Goal: Task Accomplishment & Management: Manage account settings

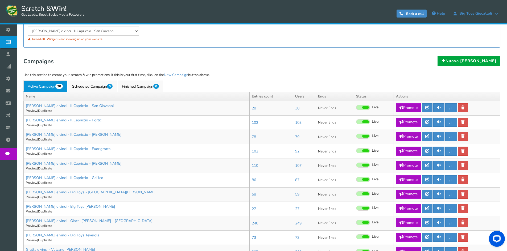
scroll to position [80, 0]
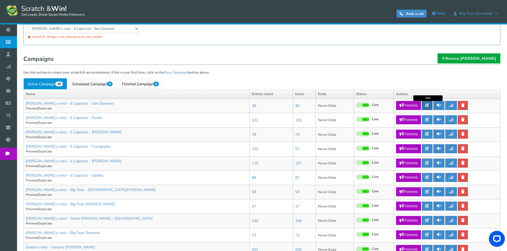
click at [429, 105] on icon at bounding box center [427, 105] width 4 height 4
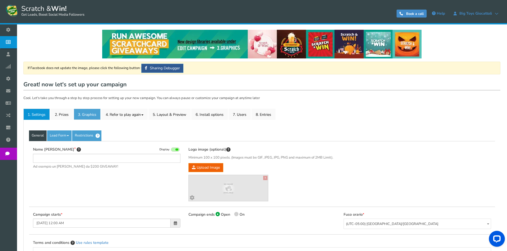
type input "[PERSON_NAME] e vinci - Il Capriccio - San Giovanni"
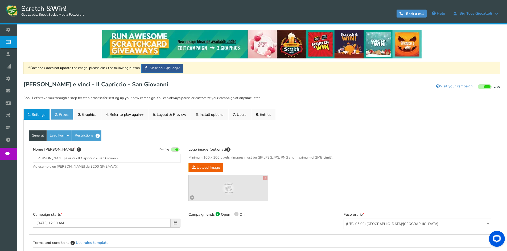
click at [69, 114] on link "2. Prizes" at bounding box center [62, 114] width 22 height 11
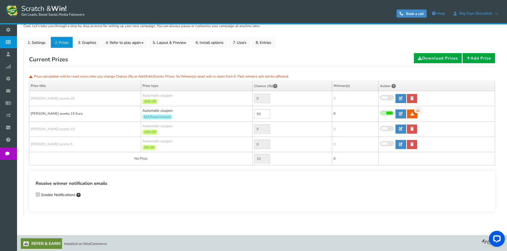
scroll to position [73, 0]
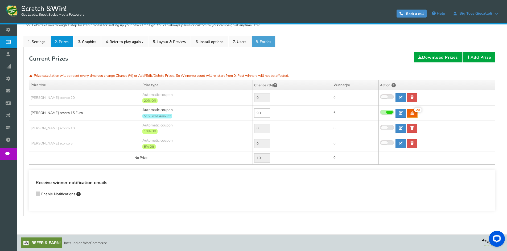
click at [265, 43] on link "8. Entries" at bounding box center [263, 41] width 24 height 11
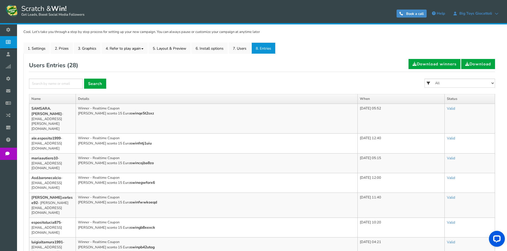
scroll to position [46, 0]
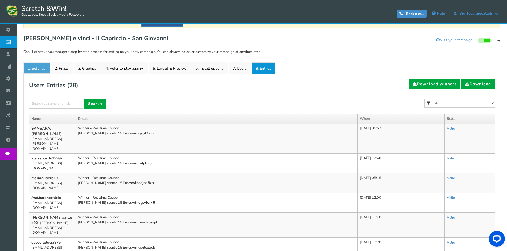
click at [47, 67] on link "1. Settings" at bounding box center [36, 68] width 26 height 11
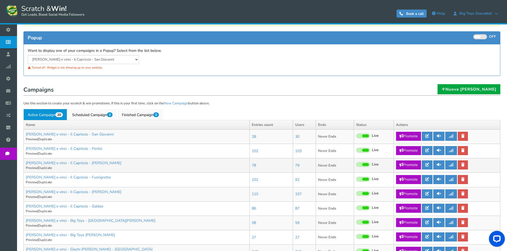
scroll to position [53, 0]
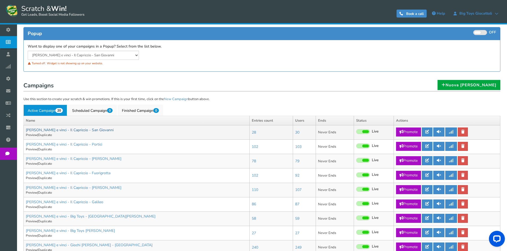
click at [79, 129] on link "[PERSON_NAME] e vinci - Il Capriccio - San Giovanni" at bounding box center [70, 130] width 88 height 5
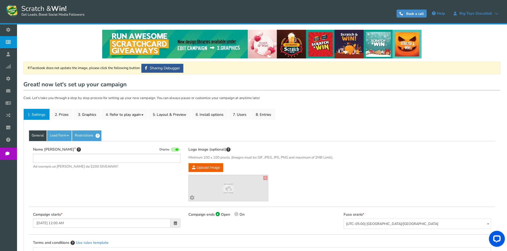
type input "[PERSON_NAME] e vinci - Il Capriccio - San Giovanni"
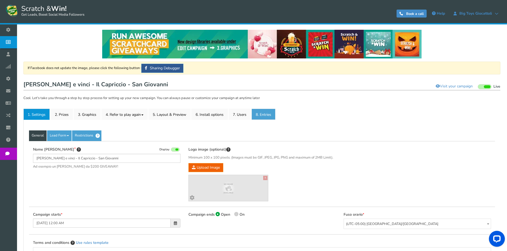
click at [258, 113] on link "8. Entries" at bounding box center [263, 114] width 24 height 11
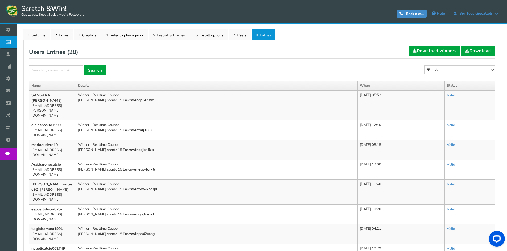
scroll to position [80, 0]
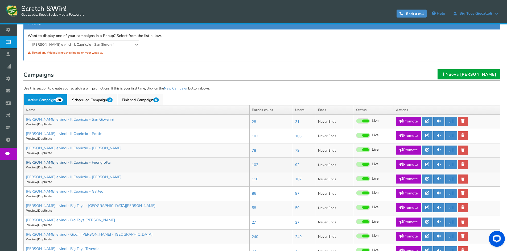
scroll to position [80, 0]
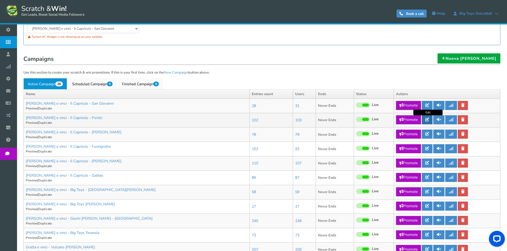
click at [428, 119] on icon at bounding box center [427, 120] width 4 height 4
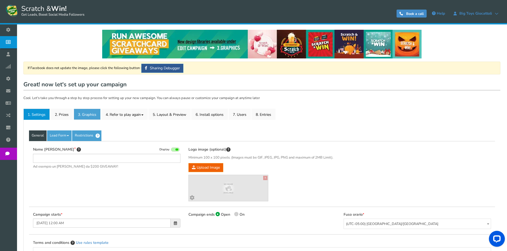
type input "[PERSON_NAME] e vinci - Il Capriccio - Portici"
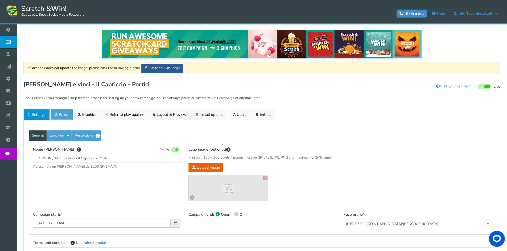
click at [62, 112] on link "2. Prizes" at bounding box center [62, 114] width 22 height 11
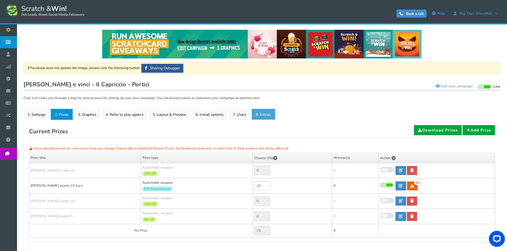
click at [263, 110] on link "8. Entries" at bounding box center [263, 114] width 24 height 11
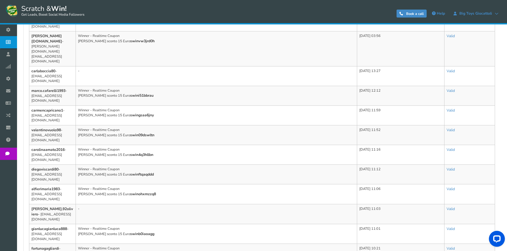
scroll to position [239, 0]
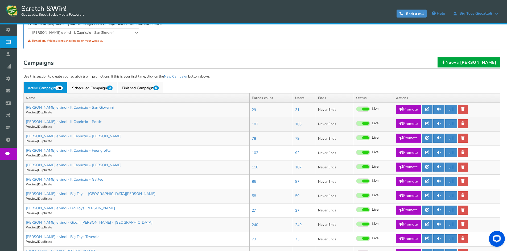
scroll to position [80, 0]
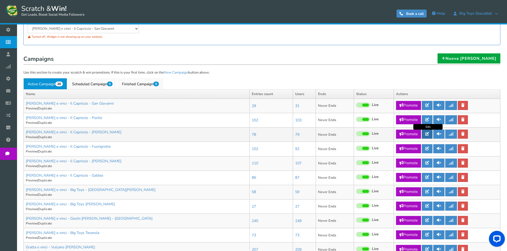
click at [429, 135] on icon at bounding box center [427, 134] width 4 height 4
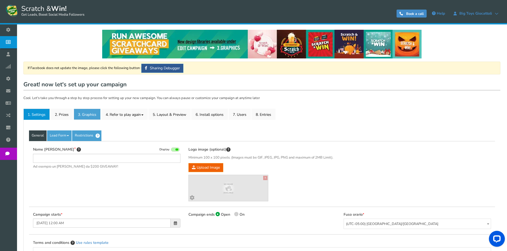
type input "[PERSON_NAME] e vinci - Il Capriccio - [PERSON_NAME]"
click at [74, 116] on link "3. Graphics" at bounding box center [87, 114] width 27 height 11
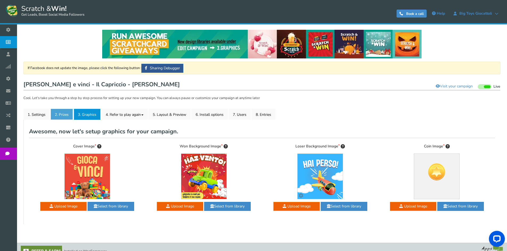
click at [69, 115] on link "2. Prizes" at bounding box center [62, 114] width 22 height 11
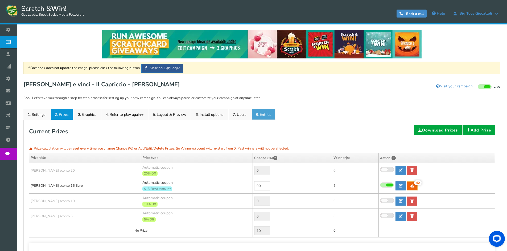
click at [255, 112] on link "8. Entries" at bounding box center [263, 114] width 24 height 11
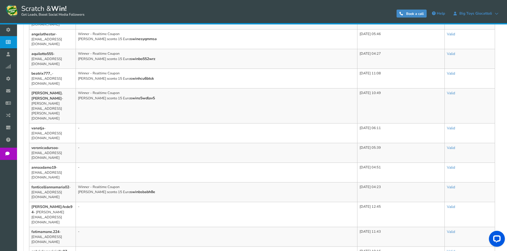
scroll to position [1, 0]
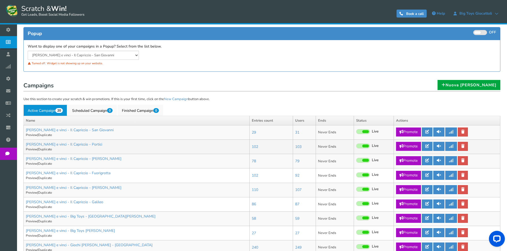
scroll to position [106, 0]
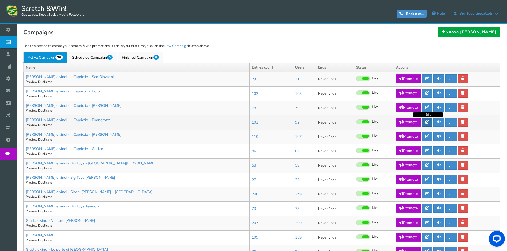
click at [431, 121] on link at bounding box center [427, 122] width 11 height 9
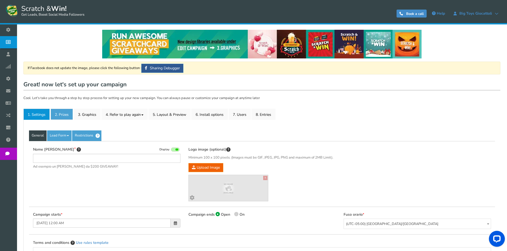
type input "[PERSON_NAME] e vinci - Il Capriccio - Fuorigrotta"
click at [59, 112] on link "2. Prizes" at bounding box center [62, 114] width 22 height 11
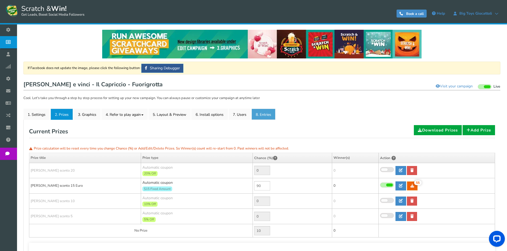
click at [275, 115] on link "8. Entries" at bounding box center [263, 114] width 24 height 11
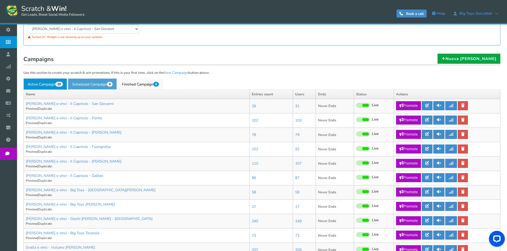
scroll to position [80, 0]
click at [426, 163] on icon at bounding box center [427, 163] width 4 height 4
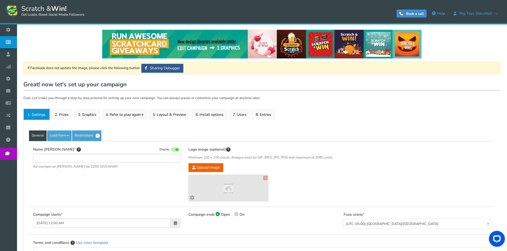
type input "[PERSON_NAME] e vinci - Il Capriccio - [PERSON_NAME]"
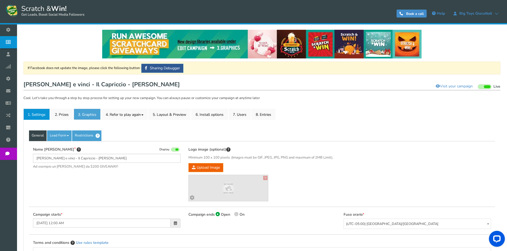
click at [74, 111] on link "3. Graphics" at bounding box center [87, 114] width 27 height 11
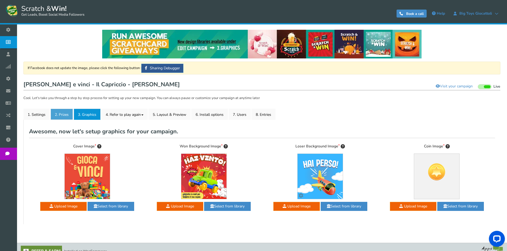
click at [72, 113] on link "2. Prizes" at bounding box center [62, 114] width 22 height 11
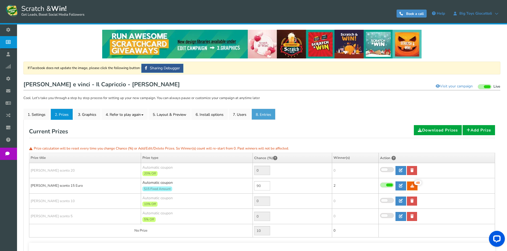
click at [266, 114] on link "8. Entries" at bounding box center [263, 114] width 24 height 11
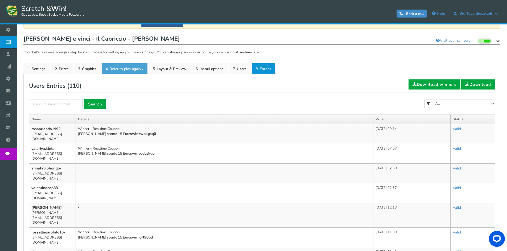
scroll to position [53, 0]
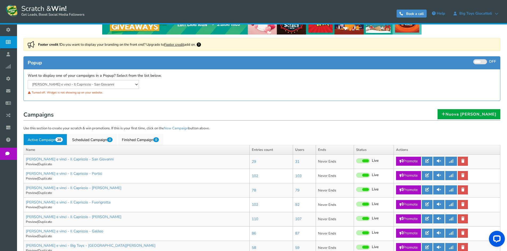
scroll to position [80, 0]
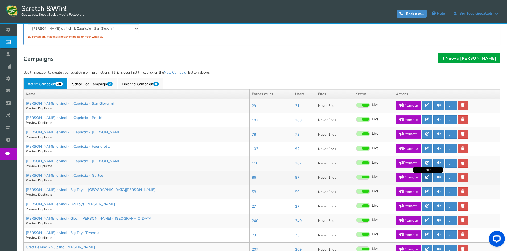
click at [426, 176] on link at bounding box center [427, 177] width 11 height 9
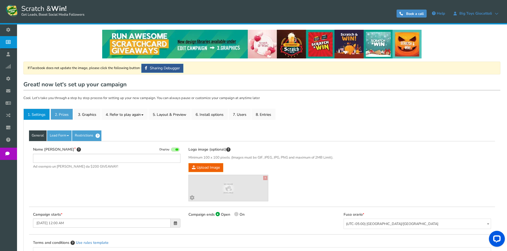
type input "[PERSON_NAME] e vinci - Il Capriccio - Galileo"
click at [70, 117] on link "2. Prizes" at bounding box center [62, 114] width 22 height 11
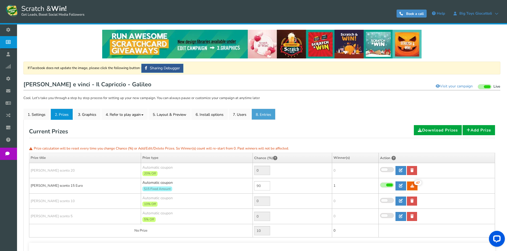
click at [267, 117] on link "8. Entries" at bounding box center [263, 114] width 24 height 11
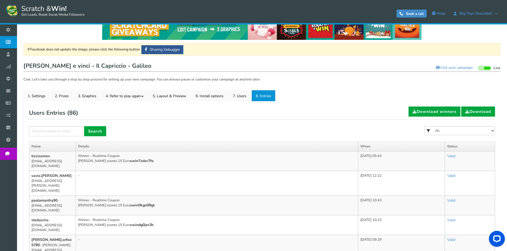
scroll to position [80, 0]
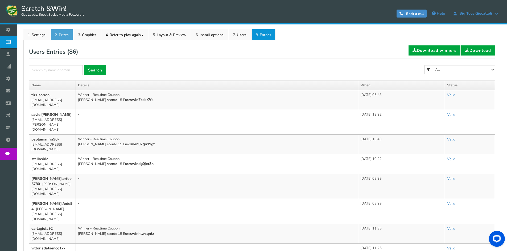
click at [56, 31] on link "2. Prizes" at bounding box center [62, 34] width 22 height 11
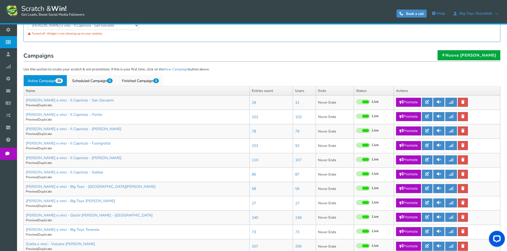
scroll to position [106, 0]
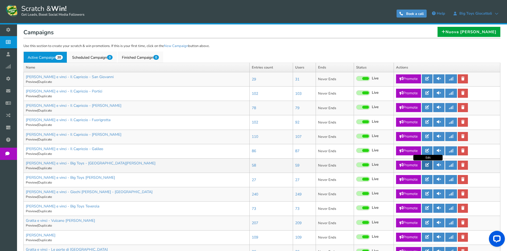
click at [428, 166] on icon at bounding box center [427, 165] width 4 height 4
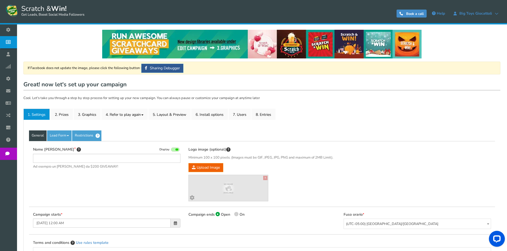
type input "[PERSON_NAME] e vinci - Big Toys - [GEOGRAPHIC_DATA][PERSON_NAME]"
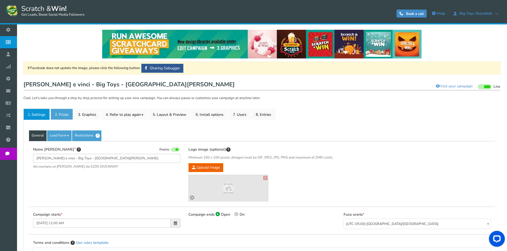
click at [57, 118] on link "2. Prizes" at bounding box center [62, 114] width 22 height 11
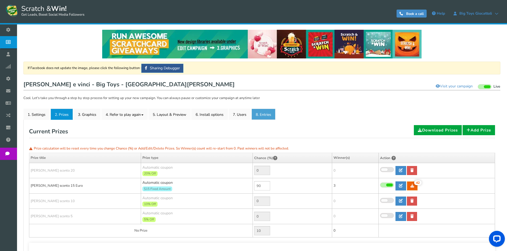
click at [274, 113] on link "8. Entries" at bounding box center [263, 114] width 24 height 11
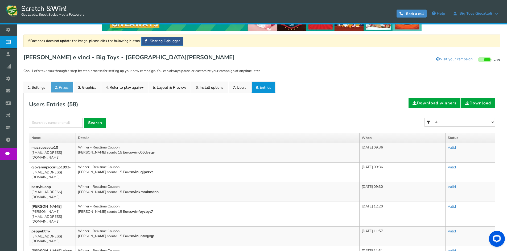
scroll to position [27, 0]
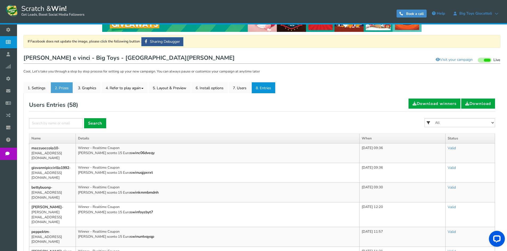
click at [64, 86] on link "2. Prizes" at bounding box center [62, 87] width 22 height 11
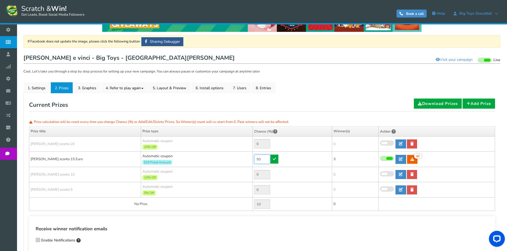
drag, startPoint x: 266, startPoint y: 157, endPoint x: 251, endPoint y: 158, distance: 15.2
click at [251, 158] on tr "[PERSON_NAME] sconto 15 Euro Automatic coupon $15 Fixed Amount Min.order value:…" at bounding box center [262, 159] width 466 height 15
type input "30"
click at [278, 160] on link at bounding box center [274, 159] width 8 height 9
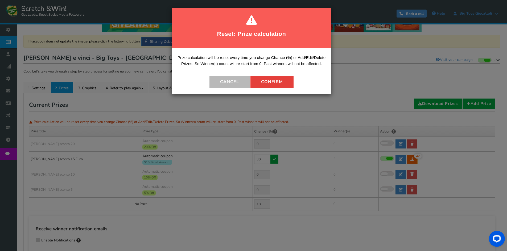
click at [271, 80] on button "Confirm" at bounding box center [271, 82] width 43 height 12
type input "70"
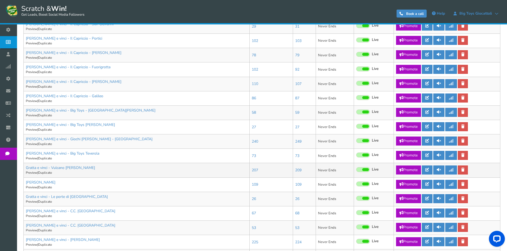
scroll to position [160, 0]
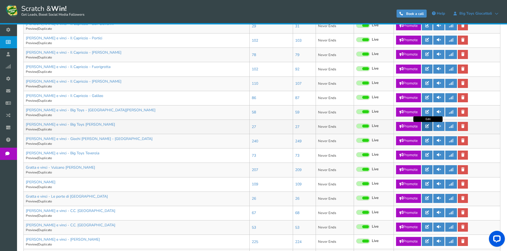
click at [428, 128] on icon at bounding box center [427, 126] width 4 height 4
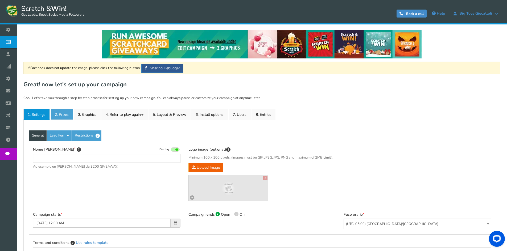
type input "[PERSON_NAME] e vinci - Big Toys [PERSON_NAME]"
click at [64, 112] on link "2. Prizes" at bounding box center [62, 114] width 22 height 11
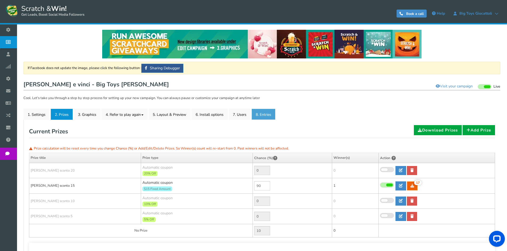
click at [274, 114] on link "8. Entries" at bounding box center [263, 114] width 24 height 11
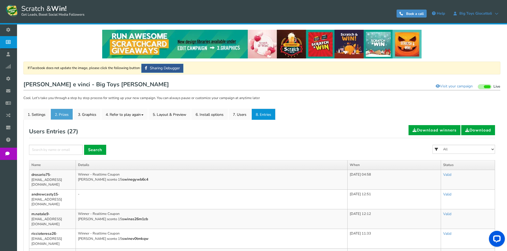
click at [64, 115] on link "2. Prizes" at bounding box center [62, 114] width 22 height 11
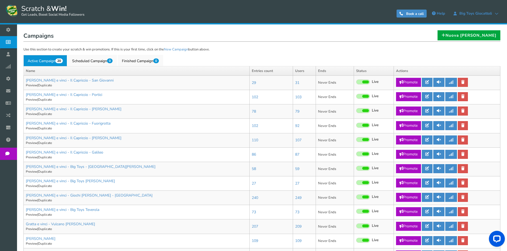
scroll to position [106, 0]
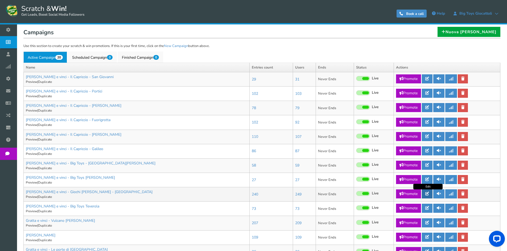
click at [425, 193] on link at bounding box center [427, 194] width 11 height 9
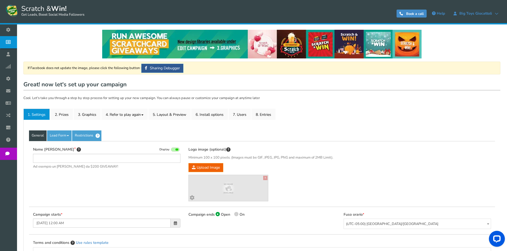
type input "[PERSON_NAME] e vinci - Giochi [PERSON_NAME] - [GEOGRAPHIC_DATA]"
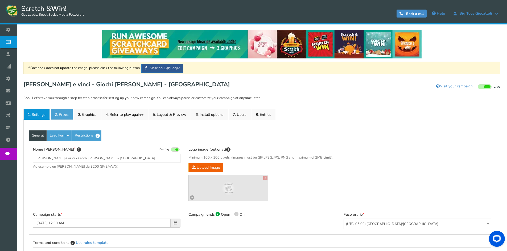
click at [68, 115] on link "2. Prizes" at bounding box center [62, 114] width 22 height 11
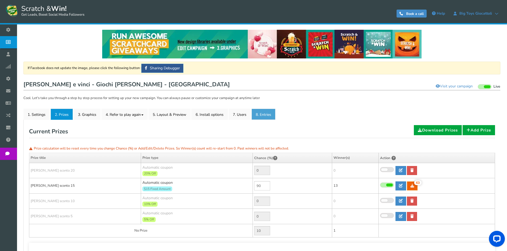
click at [262, 113] on link "8. Entries" at bounding box center [263, 114] width 24 height 11
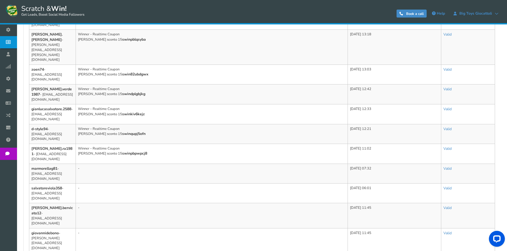
scroll to position [330, 0]
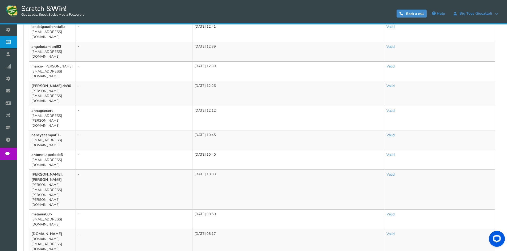
scroll to position [325, 0]
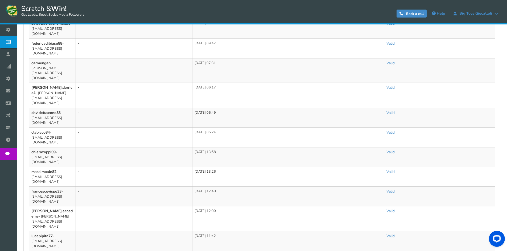
scroll to position [330, 0]
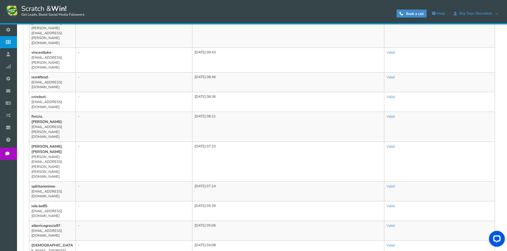
scroll to position [310, 0]
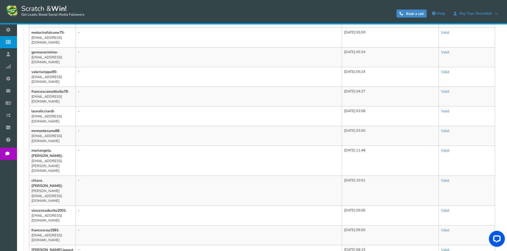
scroll to position [315, 0]
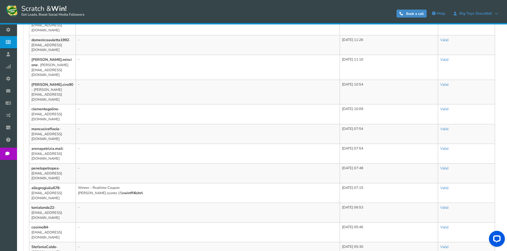
scroll to position [330, 0]
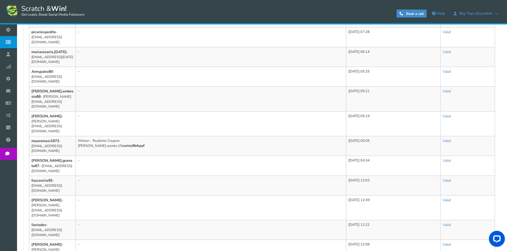
scroll to position [295, 0]
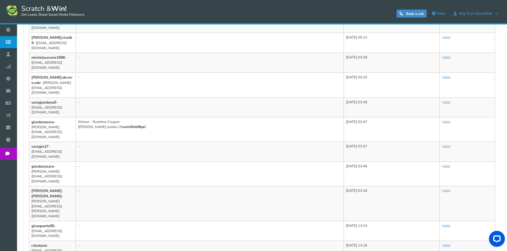
scroll to position [305, 0]
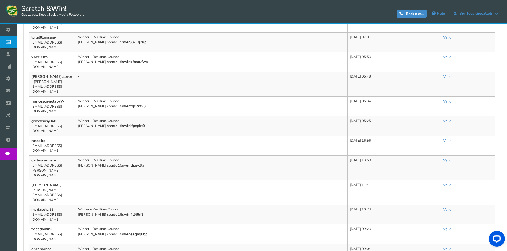
scroll to position [295, 0]
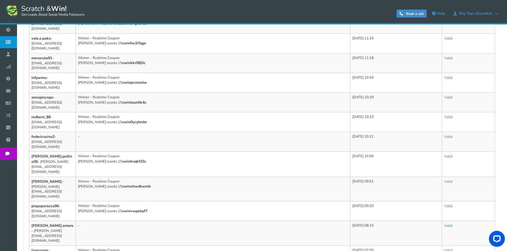
scroll to position [276, 0]
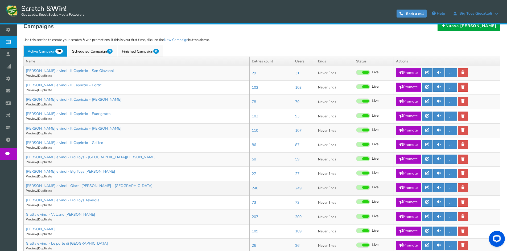
scroll to position [160, 0]
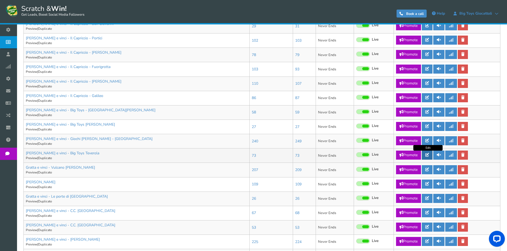
click at [429, 156] on icon at bounding box center [427, 155] width 4 height 4
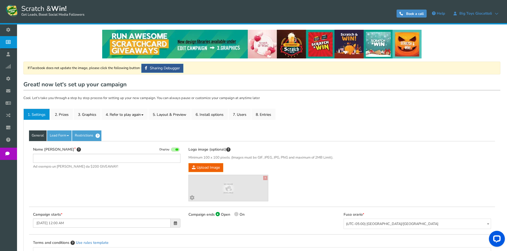
type input "[PERSON_NAME] e vinci - Big Toys Teverola"
click at [68, 111] on link "2. Prizes" at bounding box center [62, 114] width 22 height 11
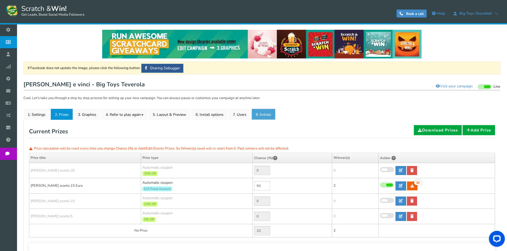
click at [260, 115] on link "8. Entries" at bounding box center [263, 114] width 24 height 11
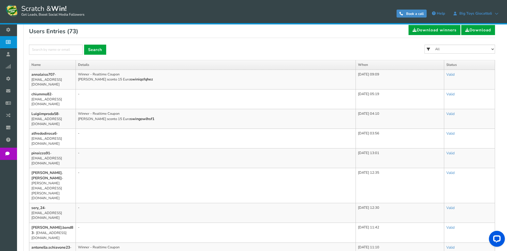
scroll to position [27, 0]
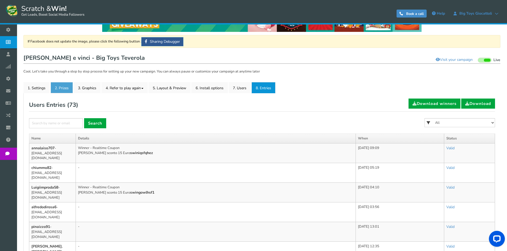
click at [62, 84] on link "2. Prizes" at bounding box center [62, 87] width 22 height 11
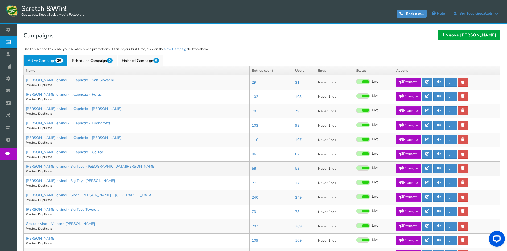
scroll to position [160, 0]
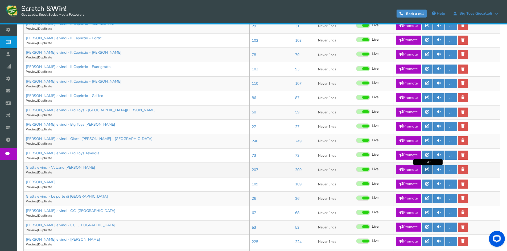
click at [427, 169] on icon at bounding box center [427, 170] width 4 height 4
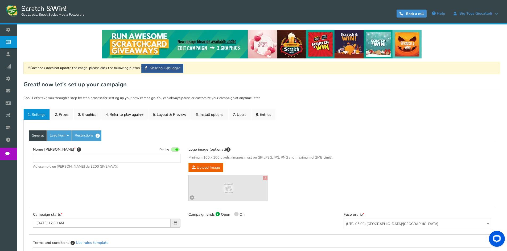
type input "Gratta e vinci - Vulcano [PERSON_NAME]"
click at [52, 112] on link "2. Prizes" at bounding box center [62, 114] width 22 height 11
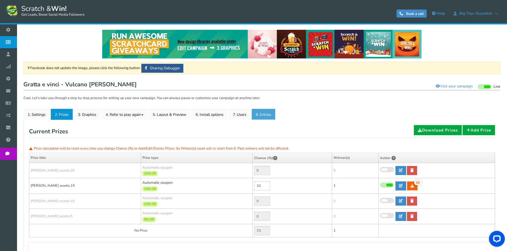
click at [262, 114] on link "8. Entries" at bounding box center [263, 114] width 24 height 11
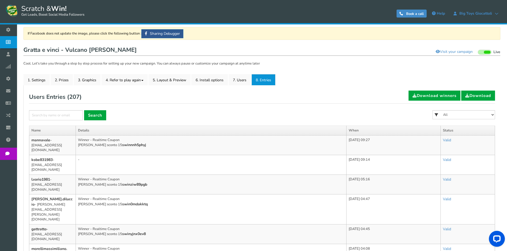
scroll to position [80, 0]
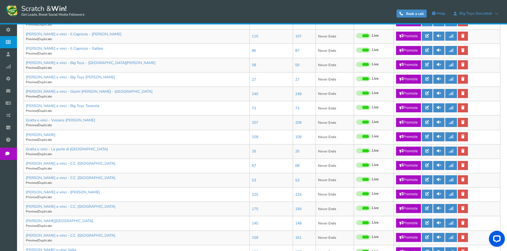
scroll to position [213, 0]
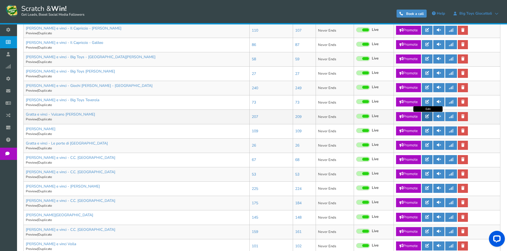
click at [431, 119] on link at bounding box center [427, 116] width 11 height 9
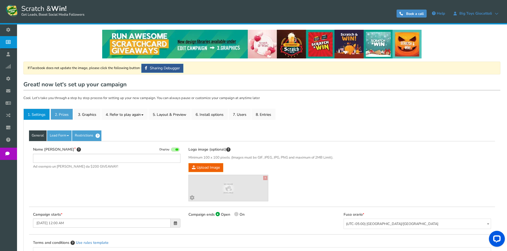
type input "Gratta e vinci - Vulcano [PERSON_NAME]"
click at [66, 116] on link "2. Prizes" at bounding box center [62, 114] width 22 height 11
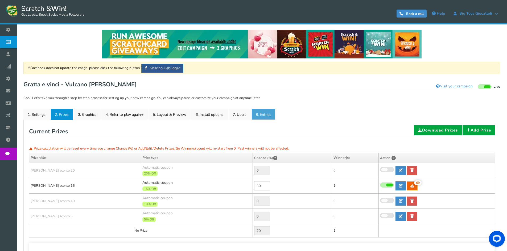
click at [268, 116] on link "8. Entries" at bounding box center [263, 114] width 24 height 11
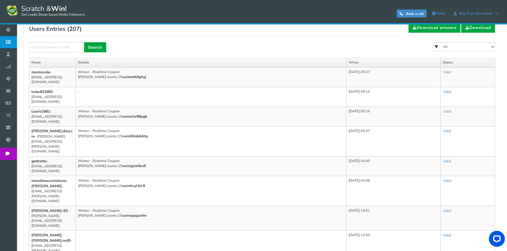
scroll to position [106, 0]
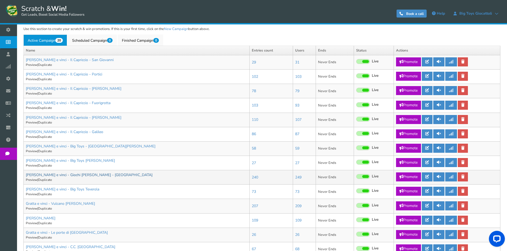
scroll to position [133, 0]
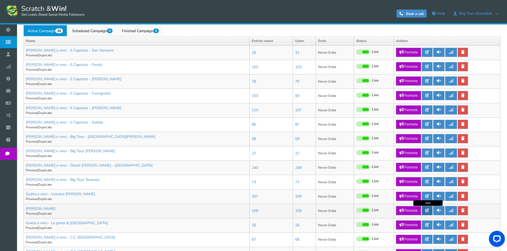
click at [429, 210] on icon at bounding box center [427, 211] width 4 height 4
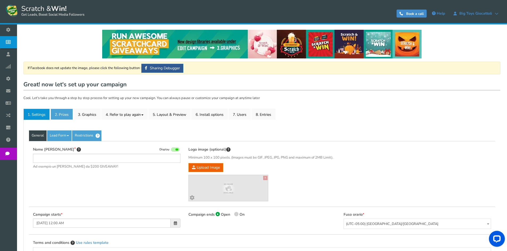
type input "[PERSON_NAME]"
click at [61, 114] on link "2. Prizes" at bounding box center [62, 114] width 22 height 11
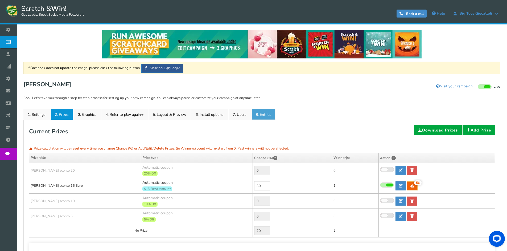
click at [255, 116] on link "8. Entries" at bounding box center [263, 114] width 24 height 11
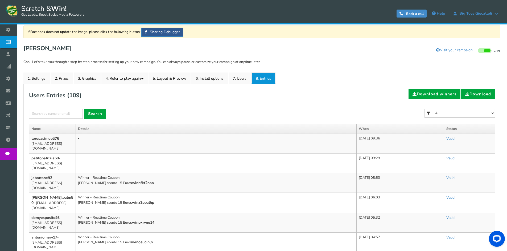
scroll to position [27, 0]
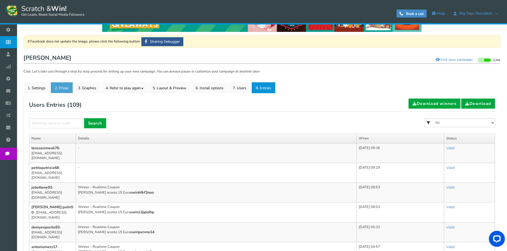
click at [62, 85] on link "2. Prizes" at bounding box center [62, 87] width 22 height 11
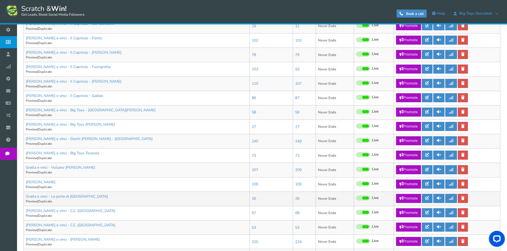
scroll to position [256, 0]
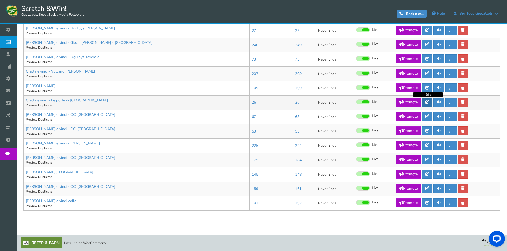
click at [429, 103] on icon at bounding box center [427, 102] width 4 height 4
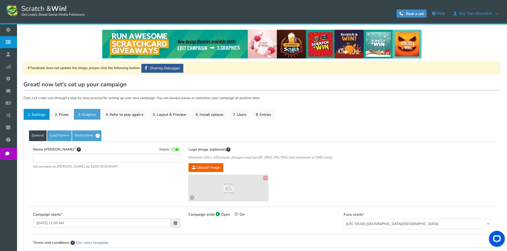
type input "Gratta e vinci - Le porte di [GEOGRAPHIC_DATA]"
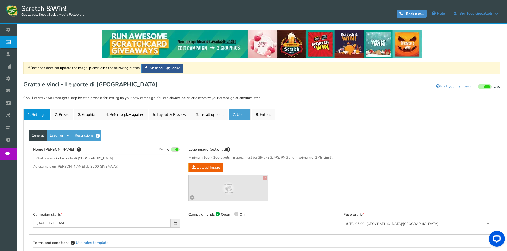
click at [243, 116] on link "7. Users" at bounding box center [239, 114] width 22 height 11
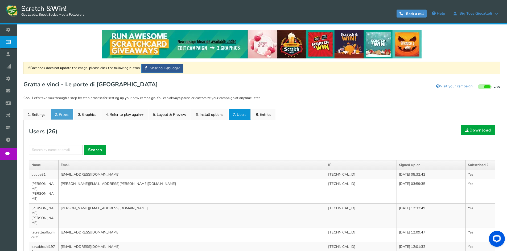
click at [62, 112] on link "2. Prizes" at bounding box center [62, 114] width 22 height 11
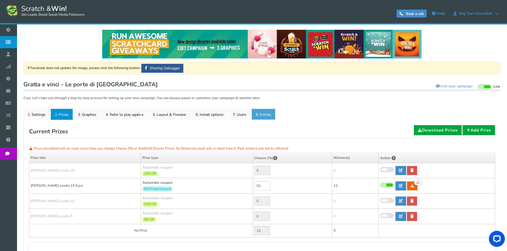
click at [263, 117] on link "8. Entries" at bounding box center [263, 114] width 24 height 11
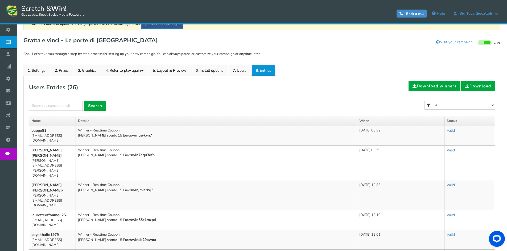
scroll to position [53, 0]
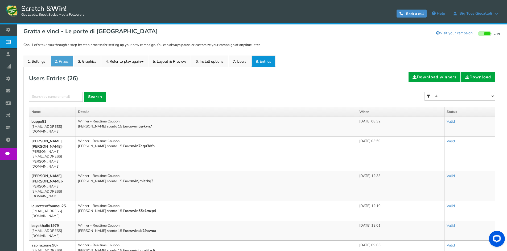
click at [55, 61] on link "2. Prizes" at bounding box center [62, 61] width 22 height 11
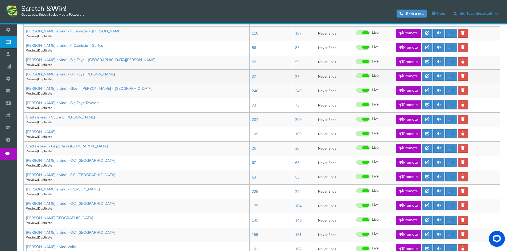
scroll to position [213, 0]
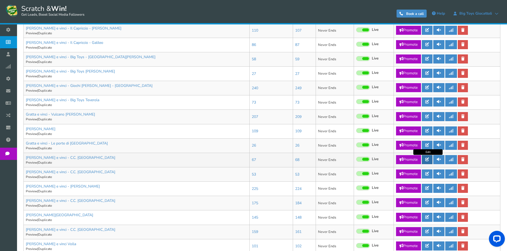
click at [428, 160] on icon at bounding box center [427, 160] width 4 height 4
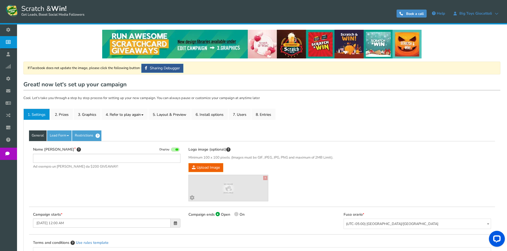
type input "[PERSON_NAME] e vinci - C.C. [GEOGRAPHIC_DATA]"
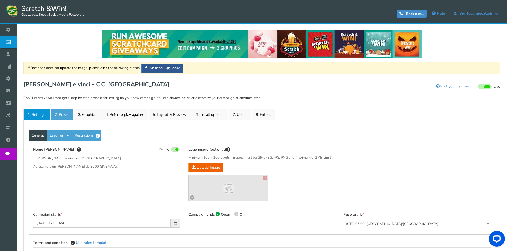
click at [65, 116] on link "2. Prizes" at bounding box center [62, 114] width 22 height 11
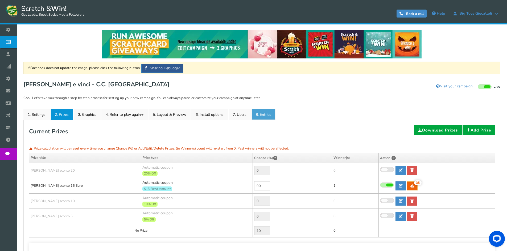
click at [269, 117] on link "8. Entries" at bounding box center [263, 114] width 24 height 11
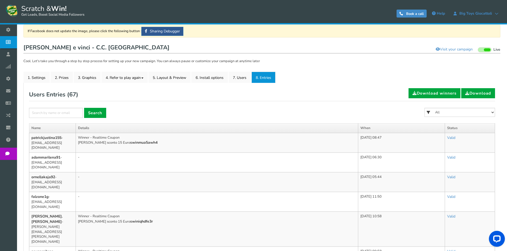
scroll to position [53, 0]
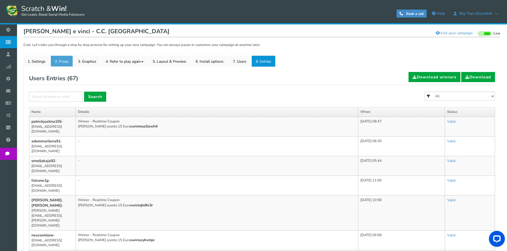
click at [72, 58] on link "2. Prizes" at bounding box center [62, 61] width 22 height 11
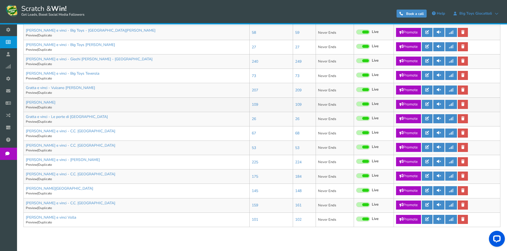
scroll to position [256, 0]
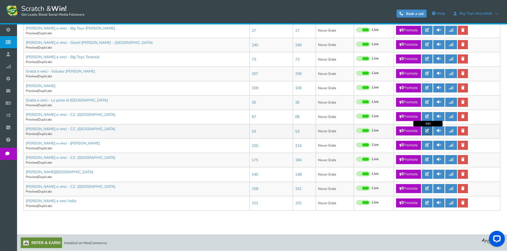
click at [425, 130] on link at bounding box center [427, 131] width 11 height 9
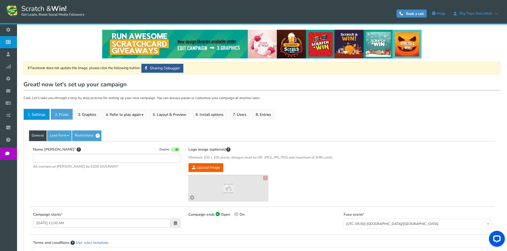
type input "[PERSON_NAME] e vinci - C.C. [GEOGRAPHIC_DATA]"
click at [64, 112] on link "2. Prizes" at bounding box center [62, 114] width 22 height 11
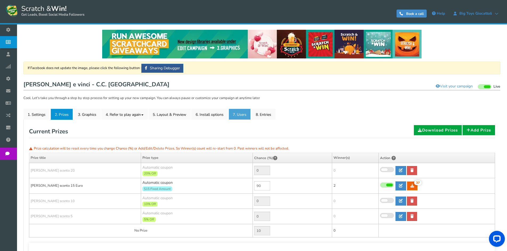
click at [237, 109] on link "7. Users" at bounding box center [239, 114] width 22 height 11
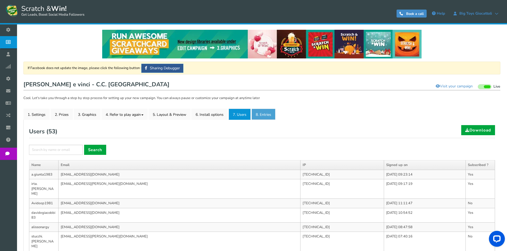
click at [257, 112] on link "8. Entries" at bounding box center [263, 114] width 24 height 11
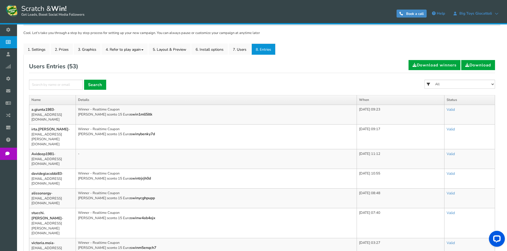
scroll to position [53, 0]
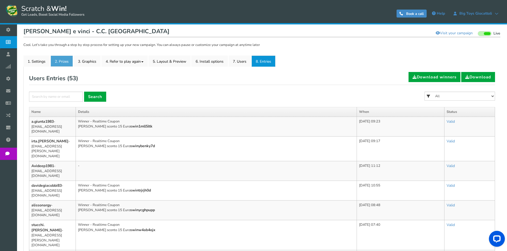
click at [53, 62] on link "2. Prizes" at bounding box center [62, 61] width 22 height 11
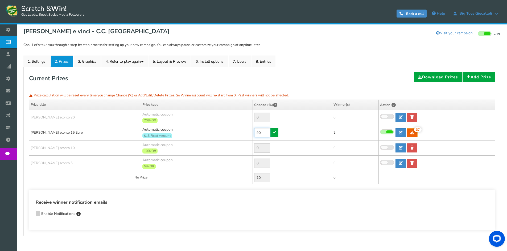
drag, startPoint x: 267, startPoint y: 133, endPoint x: 248, endPoint y: 131, distance: 19.5
click at [248, 131] on tr "[PERSON_NAME] sconto 15 Euro Automatic coupon $15 Fixed Amount Min.order value:…" at bounding box center [262, 132] width 466 height 15
drag, startPoint x: 260, startPoint y: 132, endPoint x: 254, endPoint y: 131, distance: 5.9
click at [254, 131] on input "40" at bounding box center [262, 132] width 16 height 9
type input "60"
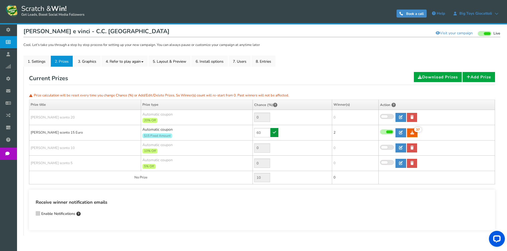
click at [275, 132] on icon at bounding box center [274, 133] width 3 height 4
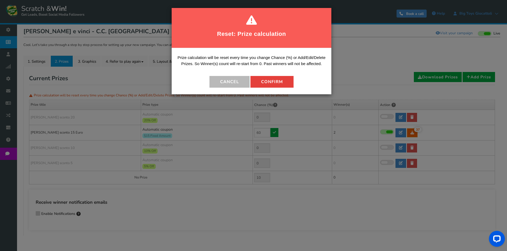
click at [266, 83] on button "Confirm" at bounding box center [271, 82] width 43 height 12
type input "40"
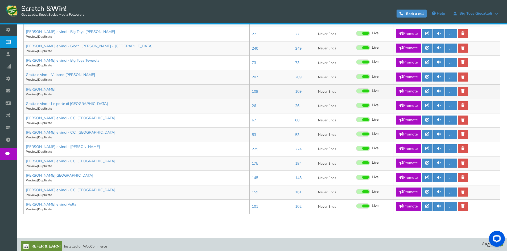
scroll to position [256, 0]
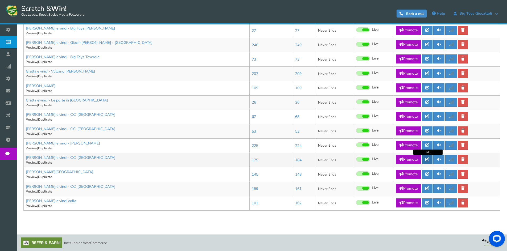
click at [428, 160] on icon at bounding box center [427, 160] width 4 height 4
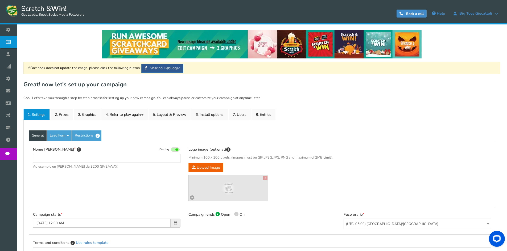
type input "[PERSON_NAME] e vinci - C.C. [GEOGRAPHIC_DATA]"
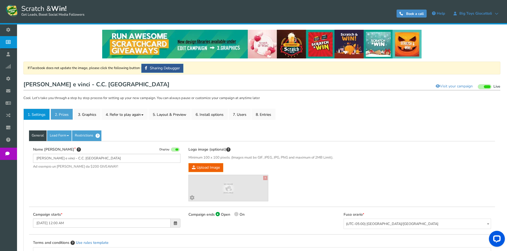
click at [63, 115] on link "2. Prizes" at bounding box center [62, 114] width 22 height 11
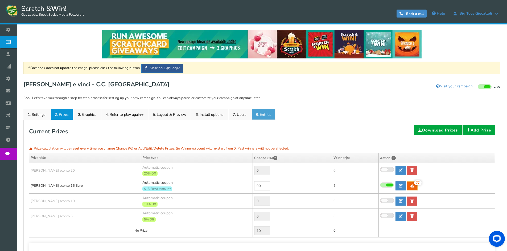
click at [260, 113] on link "8. Entries" at bounding box center [263, 114] width 24 height 11
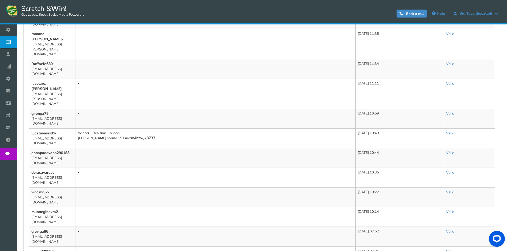
scroll to position [290, 0]
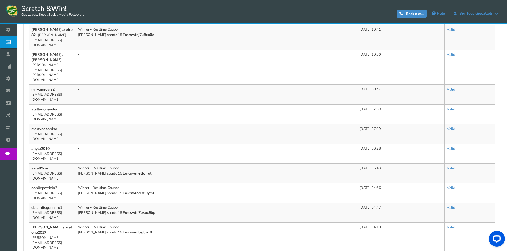
scroll to position [315, 0]
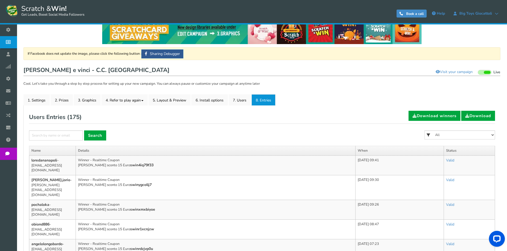
scroll to position [27, 0]
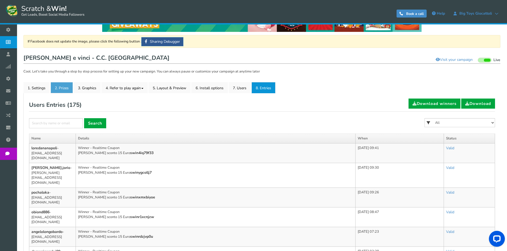
click at [66, 90] on link "2. Prizes" at bounding box center [62, 87] width 22 height 11
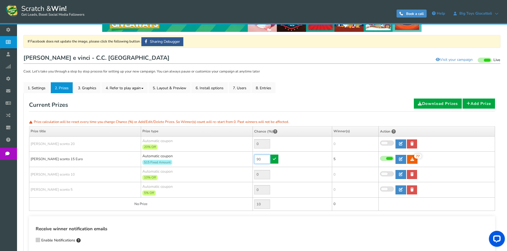
drag, startPoint x: 264, startPoint y: 159, endPoint x: 232, endPoint y: 156, distance: 32.1
click at [232, 156] on tr "[PERSON_NAME] sconto 15 Euro Automatic coupon $15 Fixed Amount Min.order value:…" at bounding box center [262, 159] width 466 height 15
drag, startPoint x: 260, startPoint y: 159, endPoint x: 238, endPoint y: 156, distance: 22.5
click at [238, 157] on tr "[PERSON_NAME] sconto 15 Euro Automatic coupon $15 Fixed Amount Min.order value:…" at bounding box center [262, 159] width 466 height 15
type input "30"
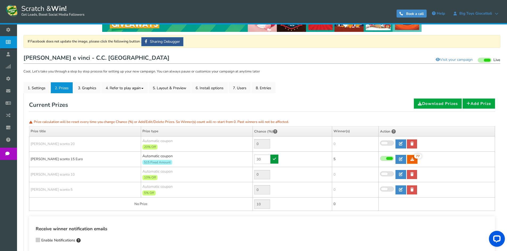
click at [276, 160] on icon at bounding box center [274, 159] width 3 height 4
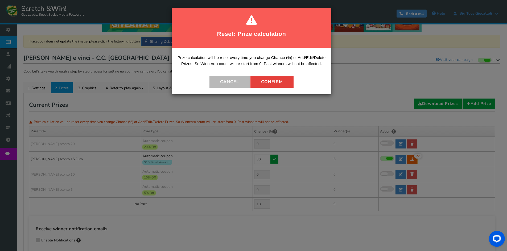
click at [267, 82] on button "Confirm" at bounding box center [271, 82] width 43 height 12
type input "70"
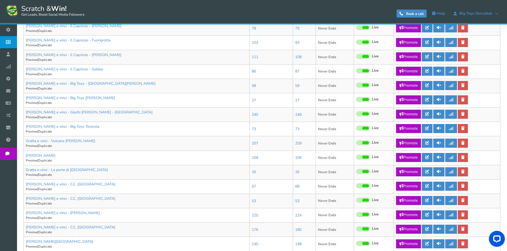
scroll to position [256, 0]
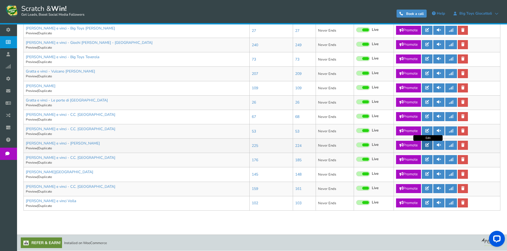
click at [426, 148] on link at bounding box center [427, 145] width 11 height 9
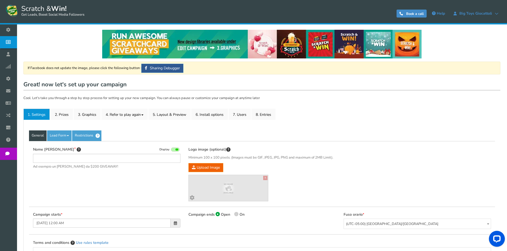
type input "[PERSON_NAME] e vinci - [PERSON_NAME]"
click at [64, 115] on link "2. Prizes" at bounding box center [62, 114] width 22 height 11
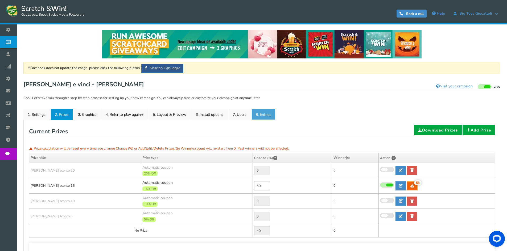
click at [271, 118] on link "8. Entries" at bounding box center [263, 114] width 24 height 11
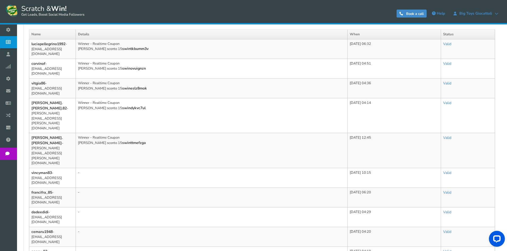
scroll to position [133, 0]
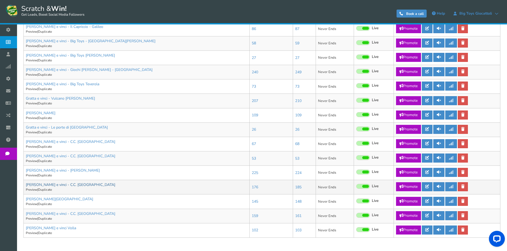
scroll to position [256, 0]
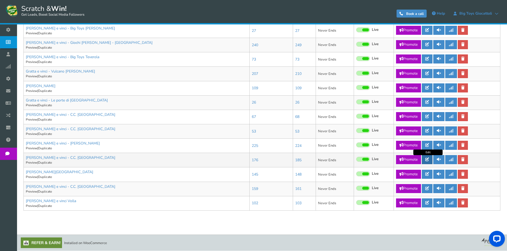
click at [423, 159] on link at bounding box center [427, 159] width 11 height 9
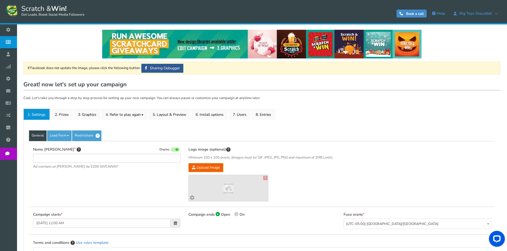
type input "[PERSON_NAME] e vinci - C.C. [GEOGRAPHIC_DATA]"
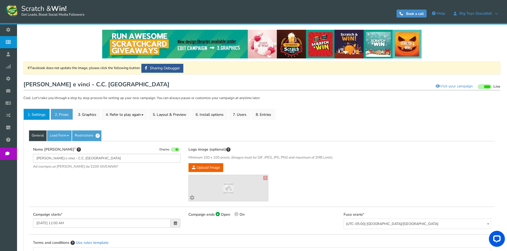
click at [56, 116] on link "2. Prizes" at bounding box center [62, 114] width 22 height 11
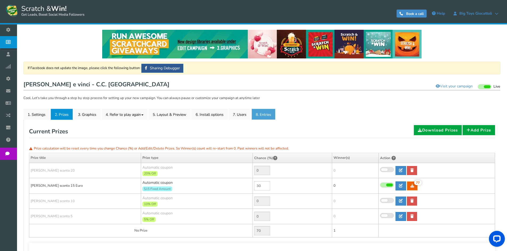
click at [272, 114] on link "8. Entries" at bounding box center [263, 114] width 24 height 11
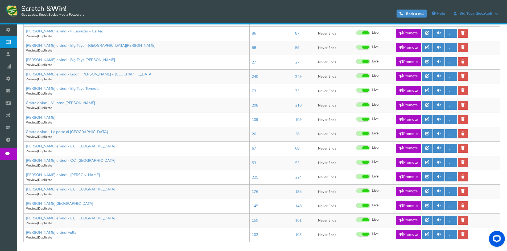
scroll to position [256, 0]
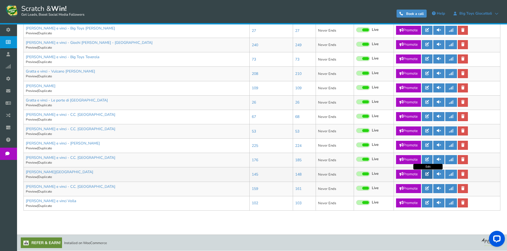
click at [427, 174] on icon at bounding box center [427, 174] width 4 height 4
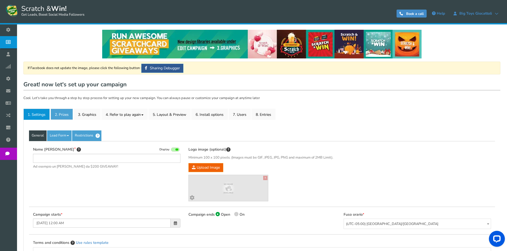
type input "[PERSON_NAME][GEOGRAPHIC_DATA]"
click at [66, 112] on link "2. Prizes" at bounding box center [62, 114] width 22 height 11
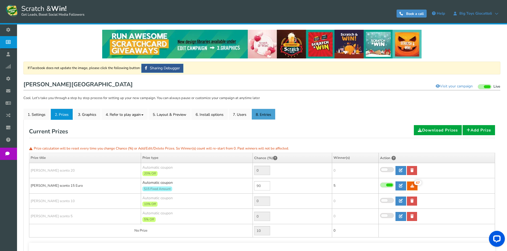
click at [263, 114] on link "8. Entries" at bounding box center [263, 114] width 24 height 11
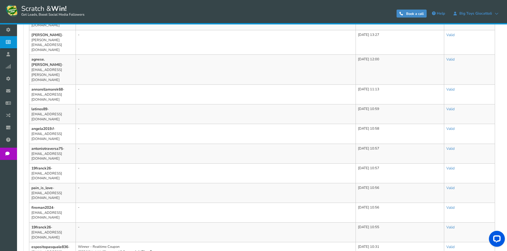
scroll to position [310, 0]
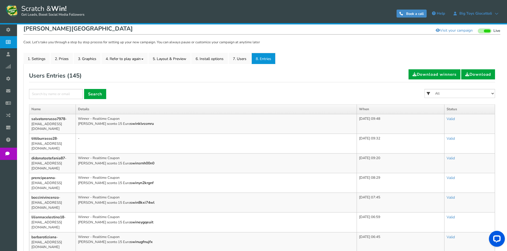
scroll to position [44, 0]
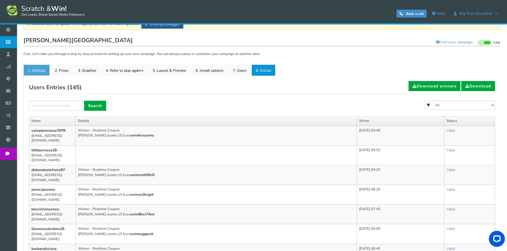
click at [49, 69] on link "1. Settings" at bounding box center [36, 70] width 26 height 11
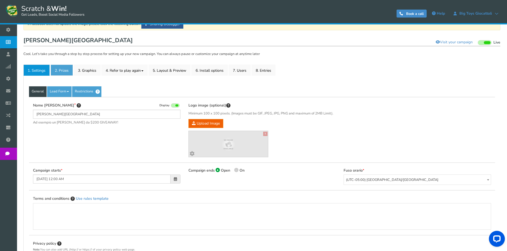
click at [58, 69] on link "2. Prizes" at bounding box center [62, 70] width 22 height 11
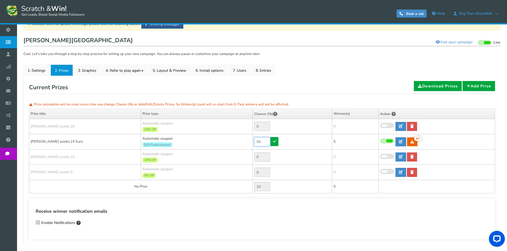
drag, startPoint x: 263, startPoint y: 142, endPoint x: 232, endPoint y: 139, distance: 31.1
click at [232, 139] on tr "[PERSON_NAME] sconto 15 Euro Automatic coupon $15 Fixed Amount Min.order value:…" at bounding box center [262, 141] width 466 height 15
type input "30"
click at [272, 141] on link at bounding box center [274, 141] width 8 height 9
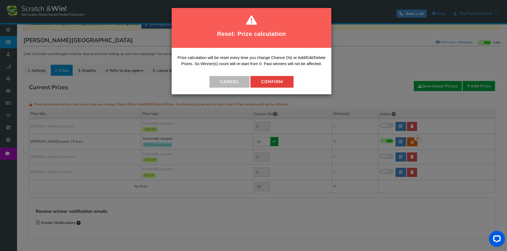
click at [267, 81] on button "Confirm" at bounding box center [271, 82] width 43 height 12
type input "70"
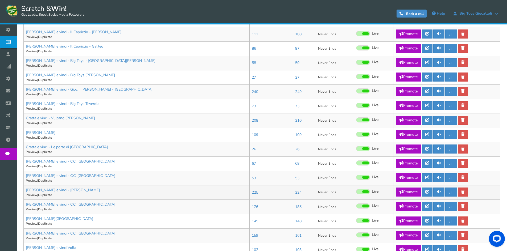
scroll to position [256, 0]
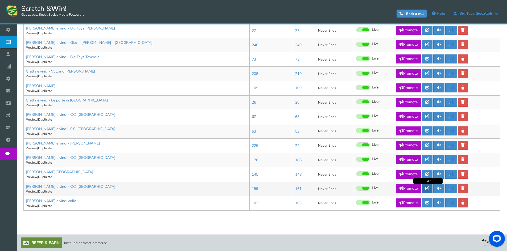
click at [427, 187] on icon at bounding box center [427, 189] width 4 height 4
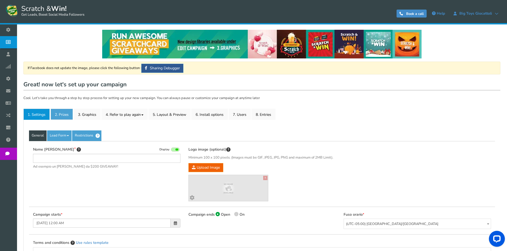
type input "[PERSON_NAME] e vinci - C.C. [GEOGRAPHIC_DATA]"
click at [65, 116] on link "2. Prizes" at bounding box center [62, 114] width 22 height 11
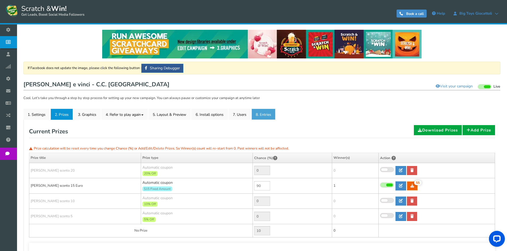
click at [259, 117] on link "8. Entries" at bounding box center [263, 114] width 24 height 11
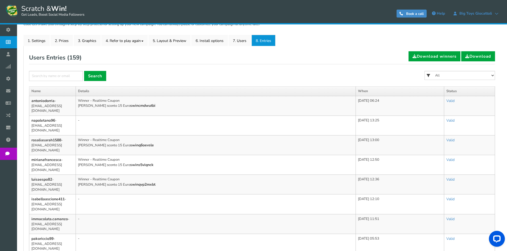
scroll to position [80, 0]
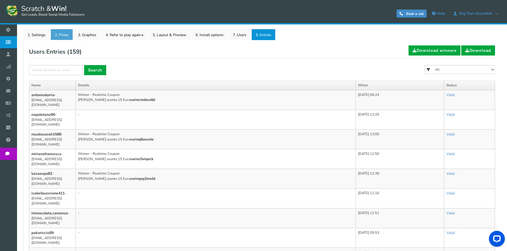
click at [55, 38] on link "2. Prizes" at bounding box center [62, 34] width 22 height 11
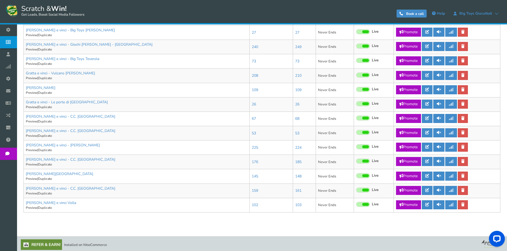
scroll to position [256, 0]
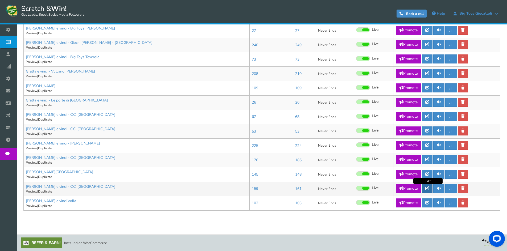
click at [431, 189] on link at bounding box center [427, 188] width 11 height 9
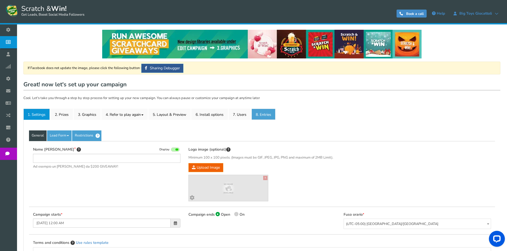
type input "[PERSON_NAME] e vinci - C.C. [GEOGRAPHIC_DATA]"
click at [271, 112] on link "8. Entries" at bounding box center [263, 114] width 24 height 11
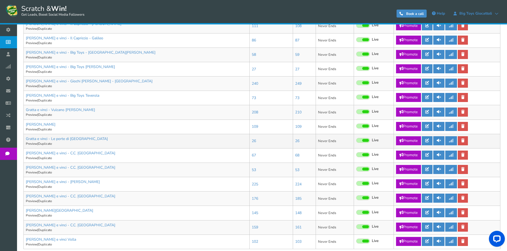
scroll to position [256, 0]
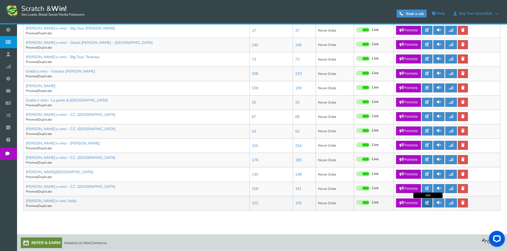
click at [428, 203] on icon at bounding box center [427, 203] width 4 height 4
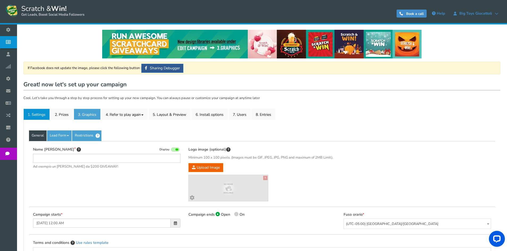
type input "[PERSON_NAME] e vinci Volla"
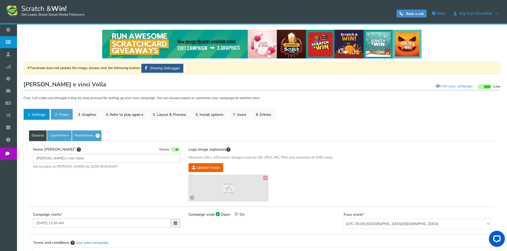
click at [69, 114] on link "2. Prizes" at bounding box center [62, 114] width 22 height 11
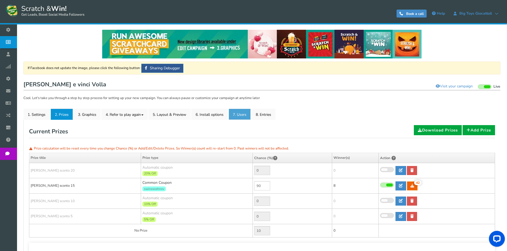
click at [247, 116] on link "7. Users" at bounding box center [239, 114] width 22 height 11
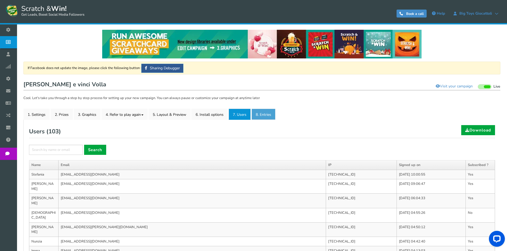
click at [271, 116] on link "8. Entries" at bounding box center [263, 114] width 24 height 11
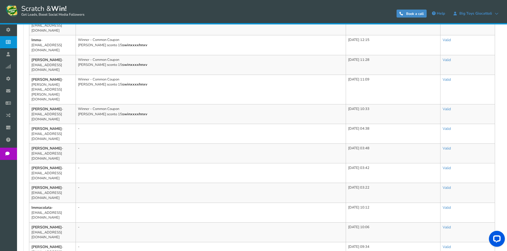
scroll to position [325, 0]
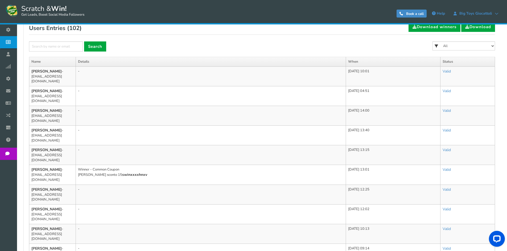
scroll to position [22, 0]
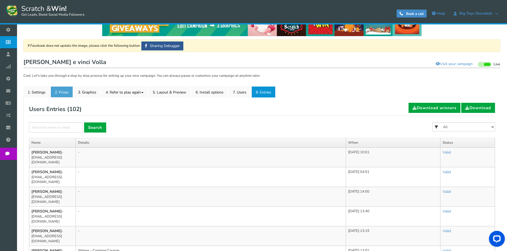
click at [57, 92] on link "2. Prizes" at bounding box center [62, 91] width 22 height 11
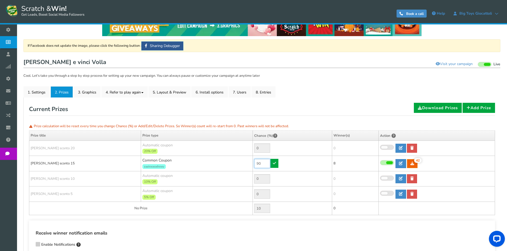
drag, startPoint x: 265, startPoint y: 164, endPoint x: 235, endPoint y: 159, distance: 30.9
click at [235, 159] on tr "[PERSON_NAME] sconto 15 Common Coupon swinxxxxhnxv 90 42 42 8 [GEOGRAPHIC_DATA]…" at bounding box center [262, 163] width 466 height 15
type input "40"
click at [274, 165] on icon at bounding box center [274, 163] width 3 height 4
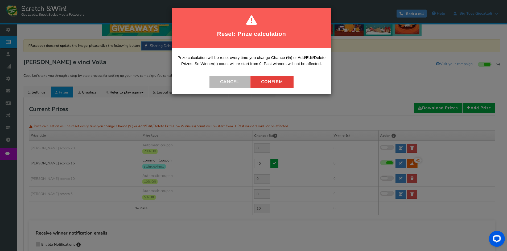
click at [265, 82] on button "Confirm" at bounding box center [271, 82] width 43 height 12
type input "60"
